Goal: Task Accomplishment & Management: Manage account settings

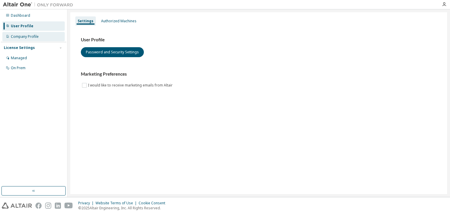
click at [29, 34] on div "Company Profile" at bounding box center [25, 36] width 28 height 5
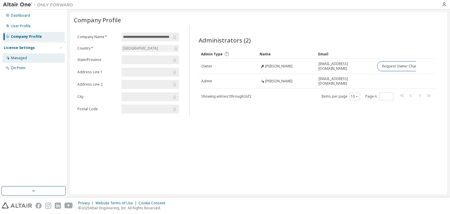
click at [45, 57] on div "Managed" at bounding box center [33, 57] width 62 height 9
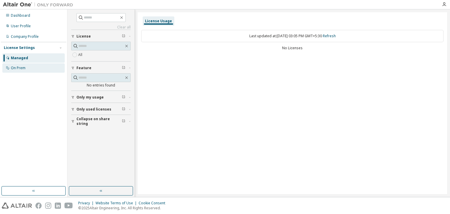
click at [39, 67] on div "On Prem" at bounding box center [33, 67] width 62 height 9
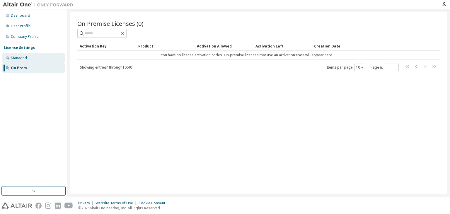
click at [37, 56] on div "Managed" at bounding box center [33, 57] width 62 height 9
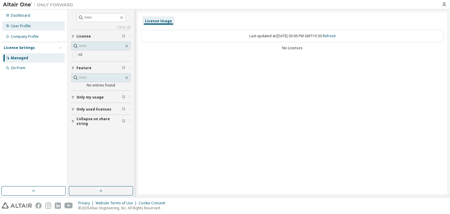
click at [33, 27] on div "User Profile" at bounding box center [33, 25] width 62 height 9
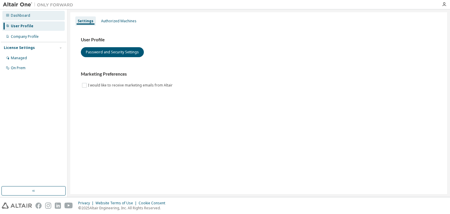
click at [33, 18] on div "Dashboard" at bounding box center [33, 15] width 62 height 9
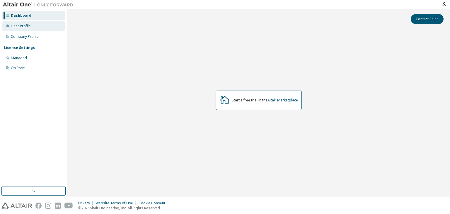
click at [28, 28] on div "User Profile" at bounding box center [33, 25] width 62 height 9
